Goal: Information Seeking & Learning: Learn about a topic

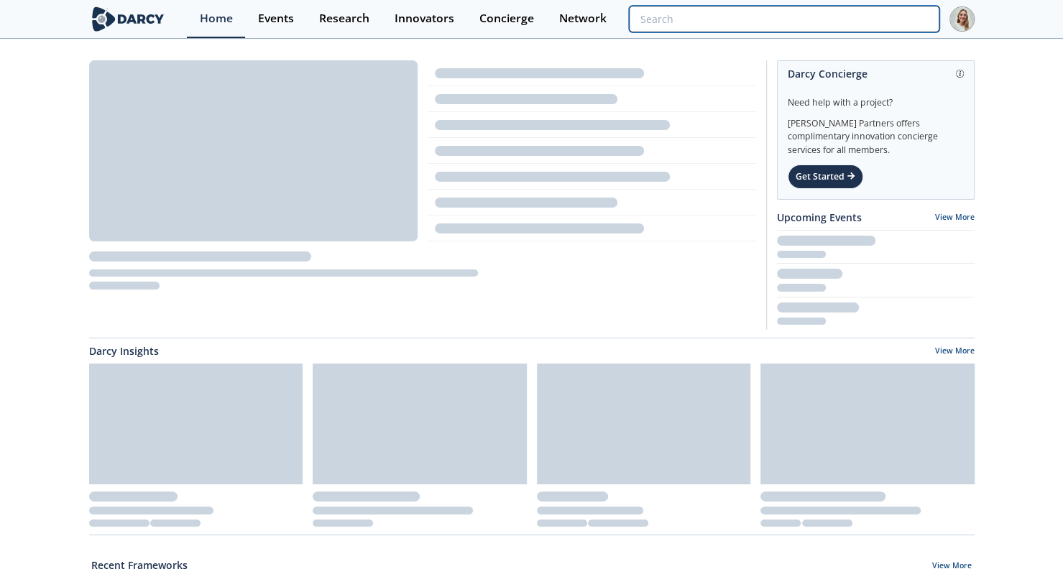
click at [864, 22] on input "search" at bounding box center [784, 19] width 310 height 27
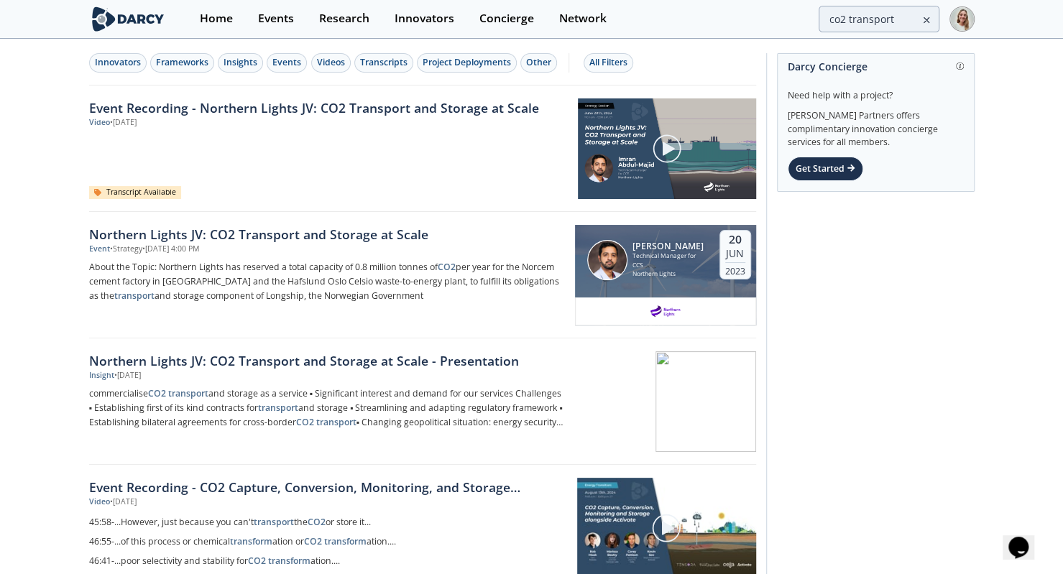
drag, startPoint x: 249, startPoint y: 58, endPoint x: 238, endPoint y: 75, distance: 20.3
click at [246, 58] on div "Insights" at bounding box center [240, 62] width 34 height 13
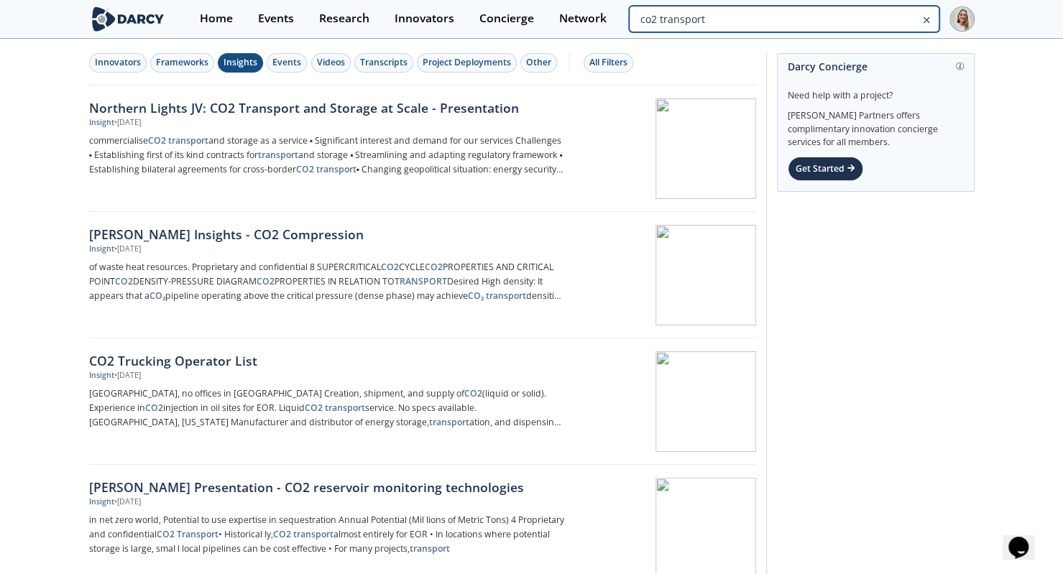
click at [899, 20] on input "co2 transport" at bounding box center [784, 19] width 310 height 27
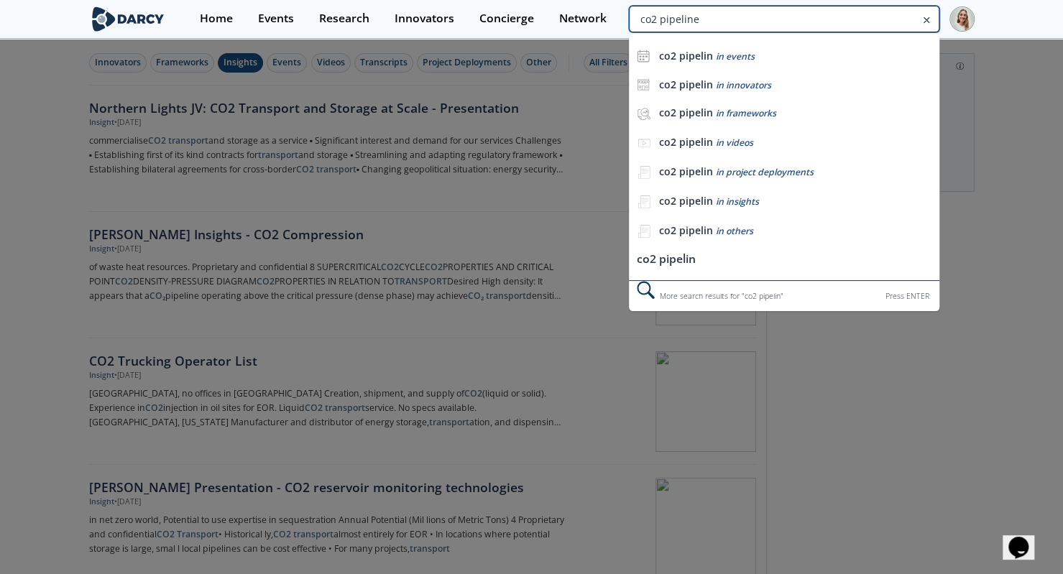
type input "co2 pipeline"
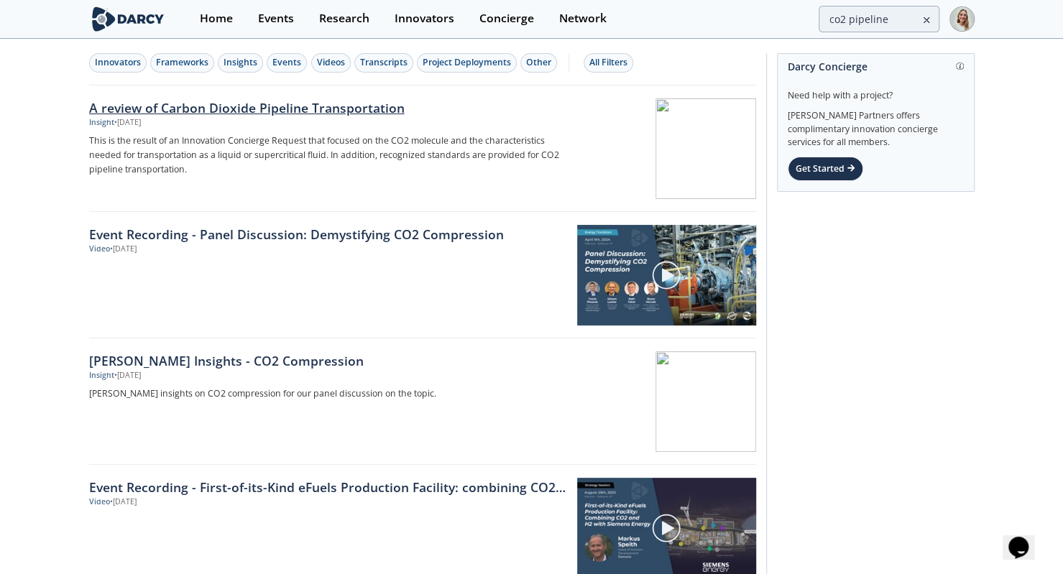
click at [323, 101] on div "A review of Carbon Dioxide Pipeline Transportation" at bounding box center [327, 107] width 476 height 19
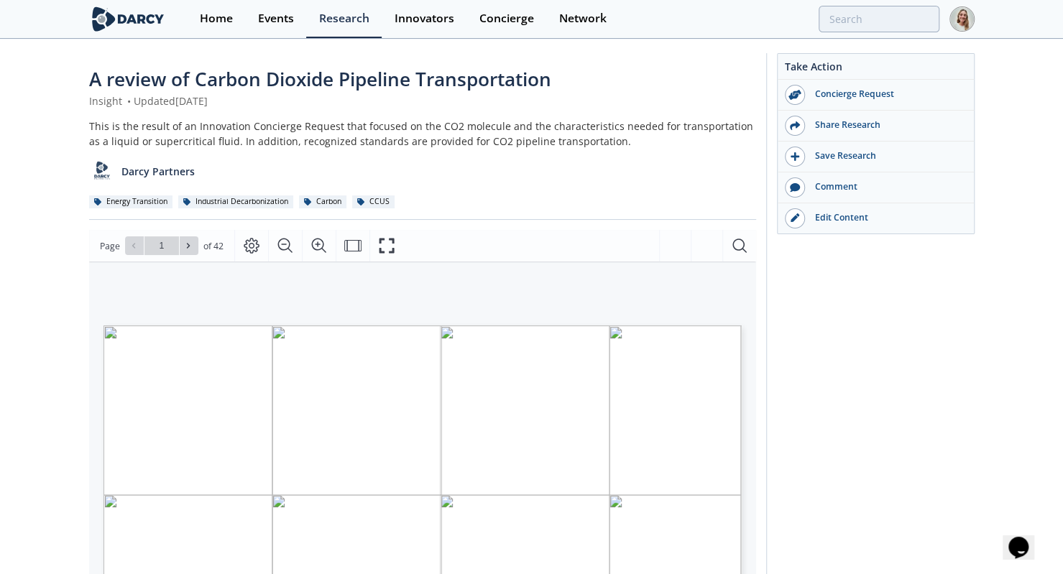
click at [54, 369] on div "A review of Carbon Dioxide Pipeline Transportation Insight • Updated [DATE] Thi…" at bounding box center [531, 554] width 1063 height 1029
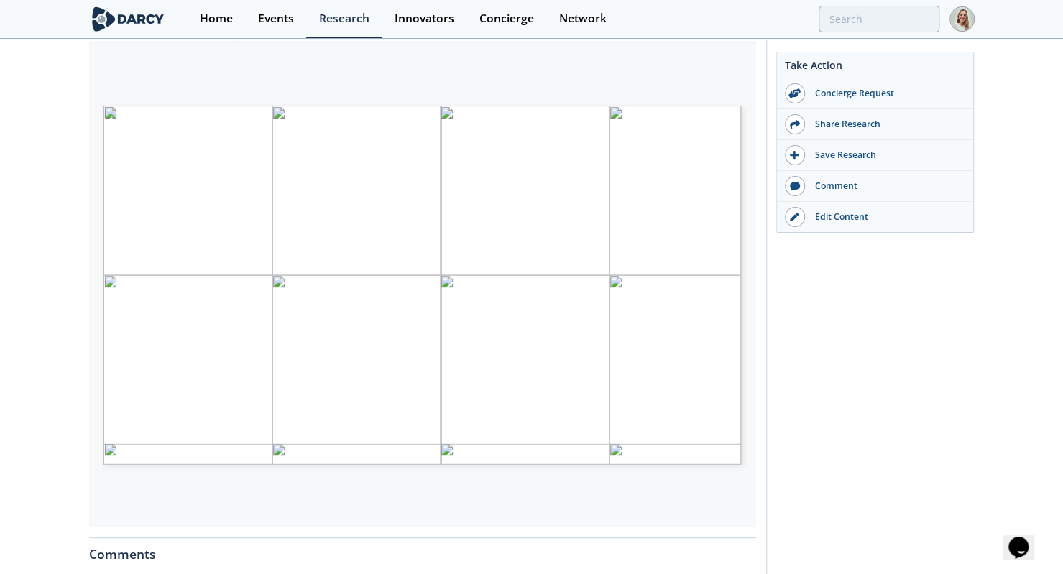
scroll to position [217, 0]
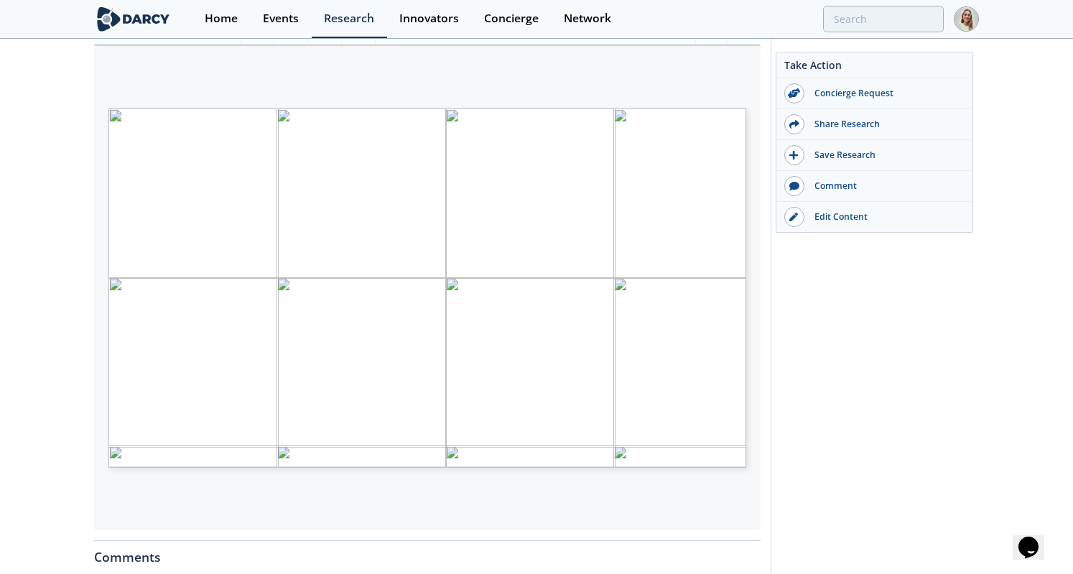
click at [171, 80] on div "[PERSON_NAME] INSIGHTS ENERGY TRANSITION CO 2 PIPELINE TRANSPORTATION Costs and…" at bounding box center [420, 232] width 652 height 374
type input "5"
type input "12"
type input "13"
type input "14"
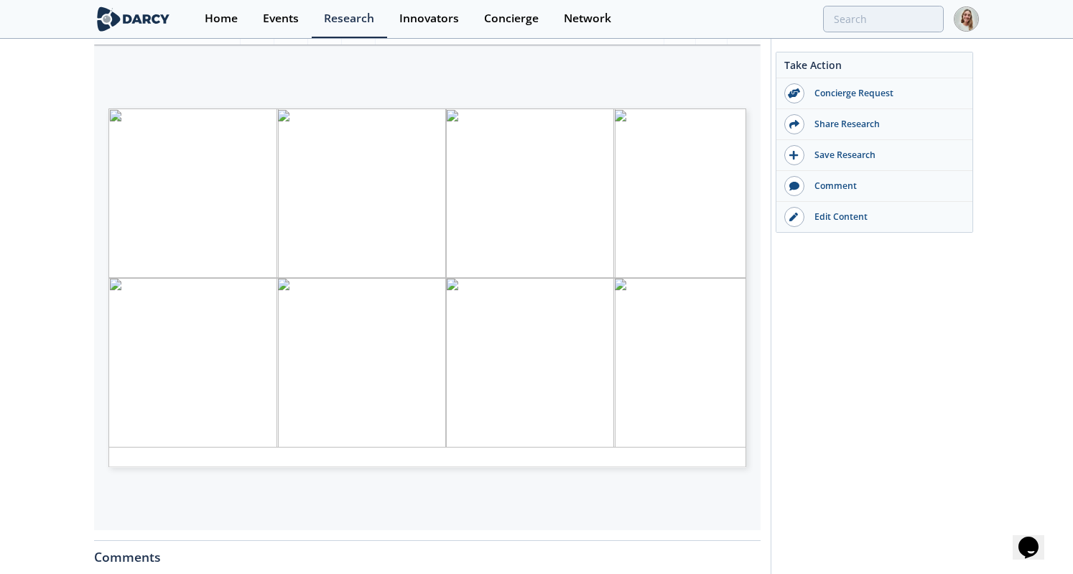
type input "15"
type input "16"
type input "19"
type input "20"
type input "22"
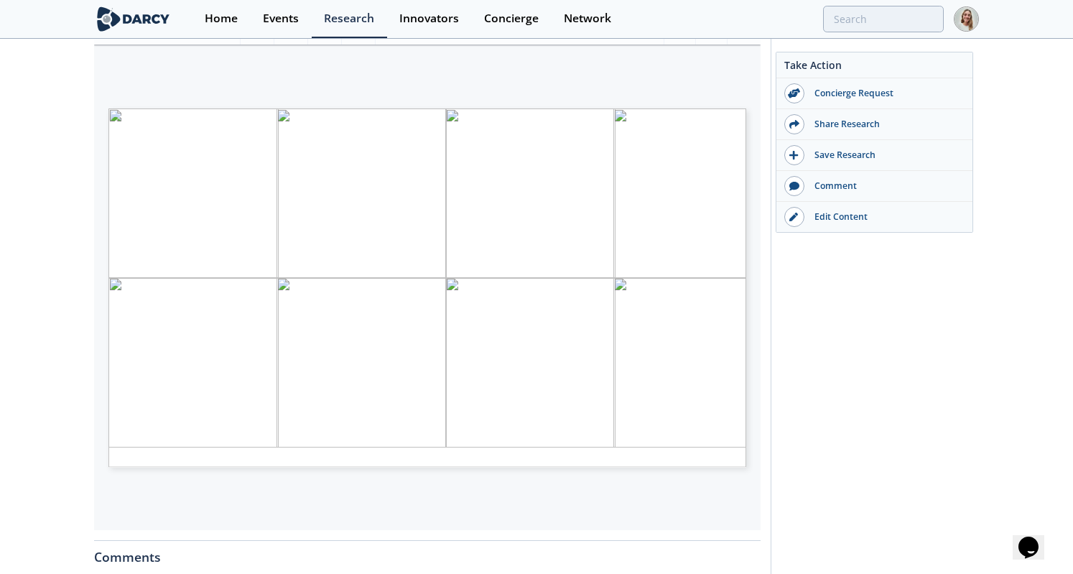
type input "24"
type input "28"
type input "29"
type input "30"
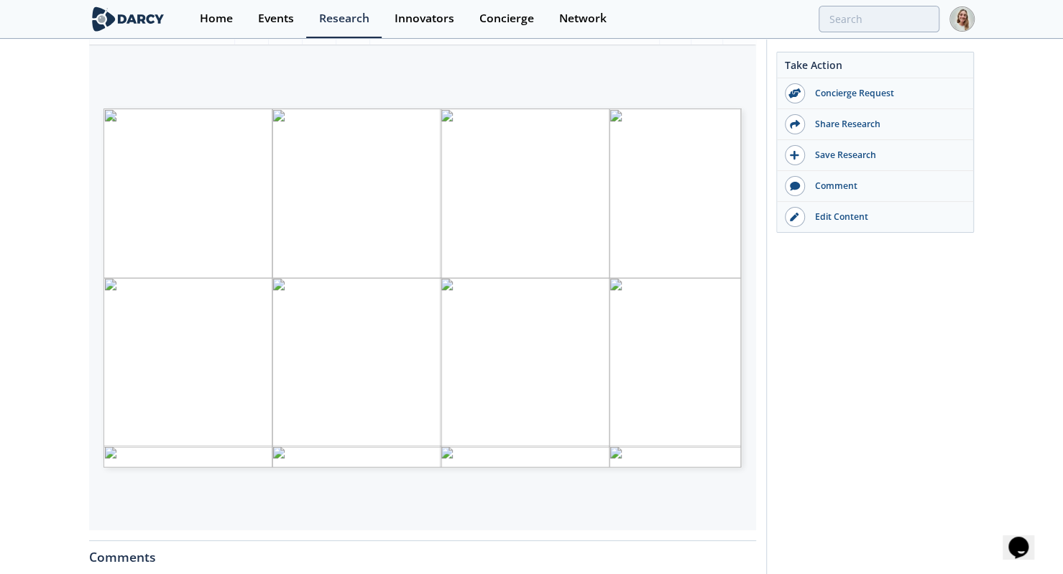
drag, startPoint x: 913, startPoint y: 422, endPoint x: 912, endPoint y: 429, distance: 7.2
click at [912, 425] on div "Take Action Concierge Request Share Research Save Research Comment" at bounding box center [870, 334] width 208 height 996
click at [831, 407] on div "Take Action Concierge Request Share Research Save Research Comment" at bounding box center [870, 334] width 208 height 996
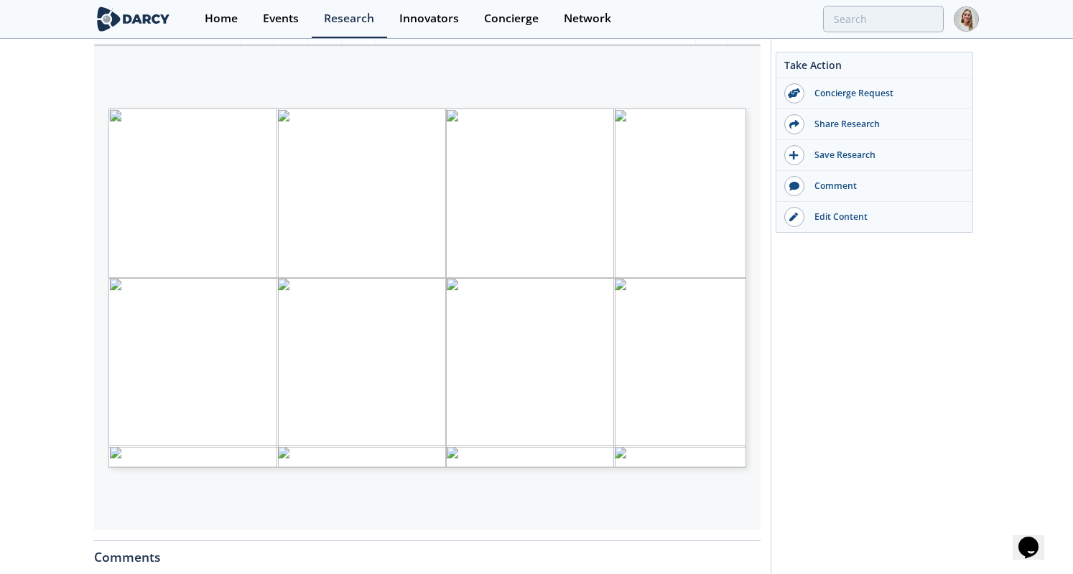
click at [371, 91] on div "CO 2 PIPELINE TRANSPORTATION Material Selection and Design Considerations CO 2 …" at bounding box center [420, 232] width 652 height 374
type input "32"
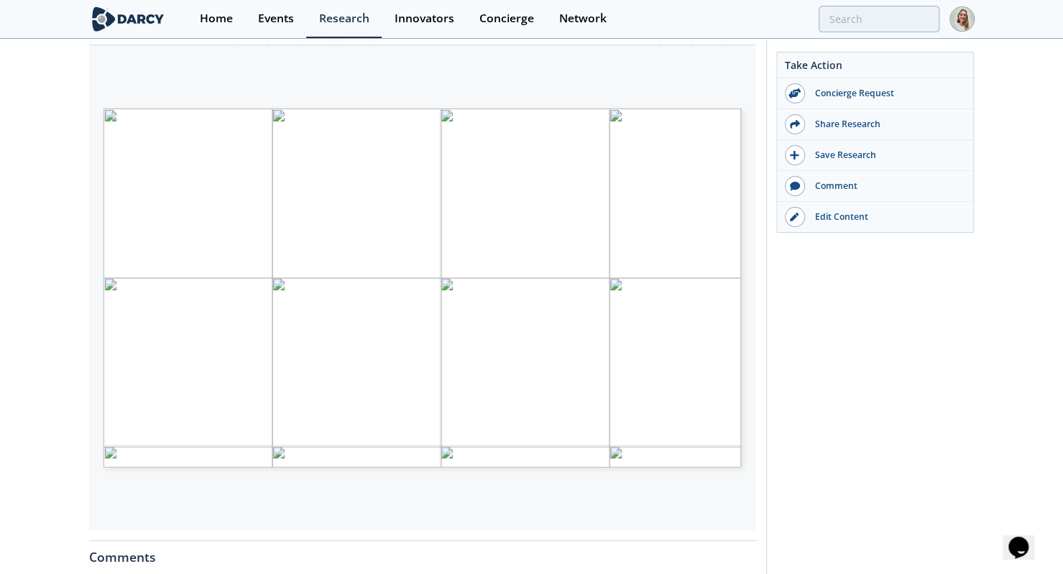
click at [60, 202] on div "A review of Carbon Dioxide Pipeline Transportation Insight • Updated [DATE] Thi…" at bounding box center [531, 337] width 1063 height 1029
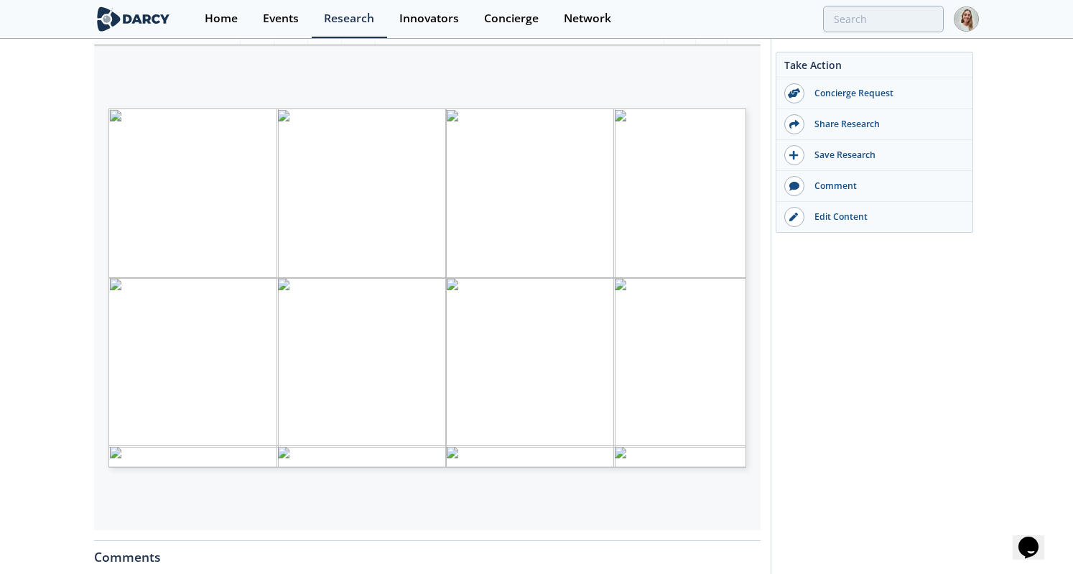
click at [544, 73] on div "KNOWN COST OF CONSTRUCTED CO 2 PIPELINES IN THE US CO 2 PIPELINE TRANSPORTATION…" at bounding box center [420, 232] width 652 height 374
type input "38"
click at [249, 43] on button "Page Layout" at bounding box center [257, 29] width 34 height 32
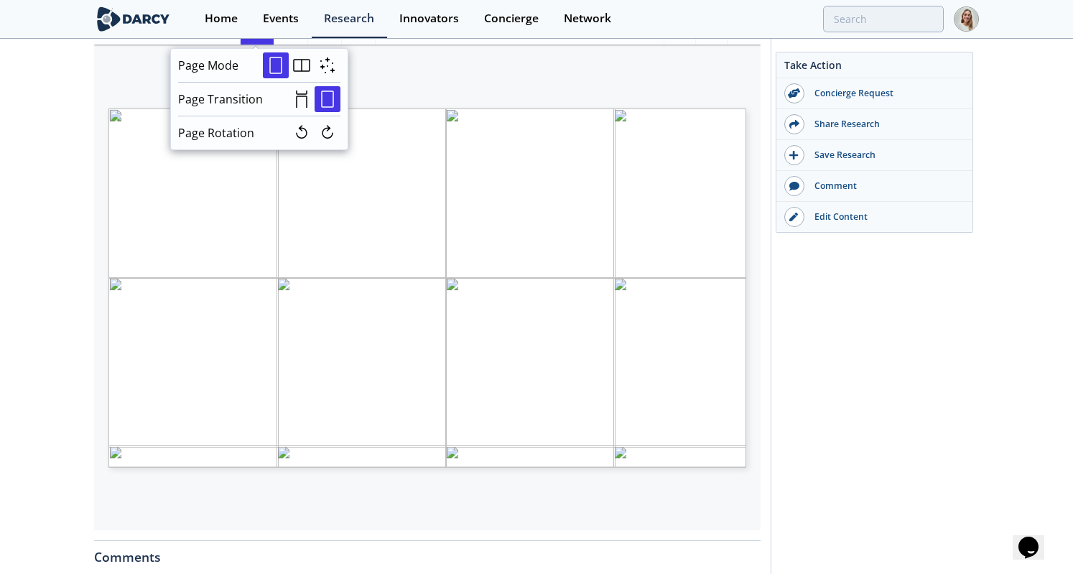
click at [94, 79] on div "Report: • [URL][DOMAIN_NAME] _chapter4 - 1. pdf IPCC (2005). Transport of CO2 .…" at bounding box center [420, 232] width 652 height 374
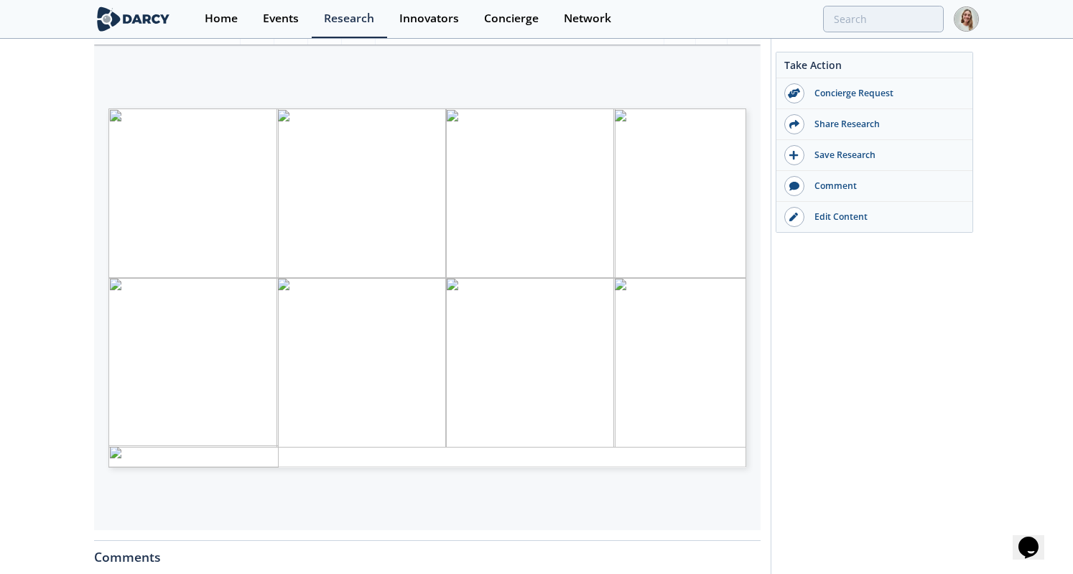
drag, startPoint x: 144, startPoint y: 73, endPoint x: 154, endPoint y: 57, distance: 17.7
click at [145, 70] on div "• CO 2 Considerations for Transport • Mapping emitters to Co-locate • • Capture…" at bounding box center [420, 232] width 652 height 374
click at [593, 68] on div "COMPRESSION AND DEHYDRATION Upstream Summary of Capital and Operating Costs of …" at bounding box center [420, 232] width 652 height 374
type input "21"
